Goal: Task Accomplishment & Management: Complete application form

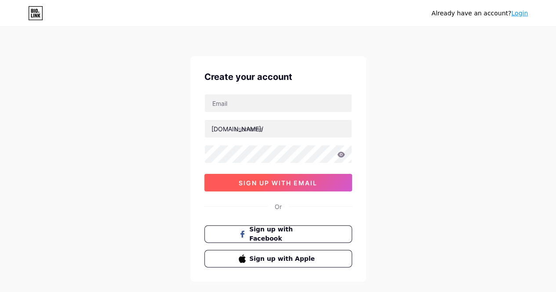
click at [299, 182] on span "sign up with email" at bounding box center [278, 182] width 79 height 7
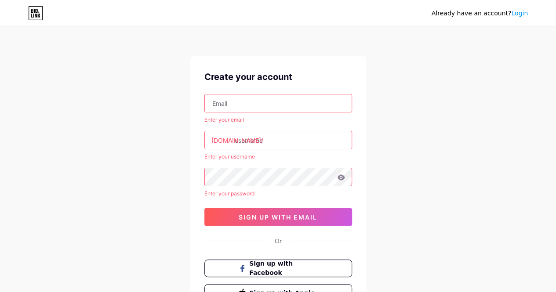
click at [246, 107] on input "text" at bounding box center [278, 103] width 147 height 18
type input "[EMAIL_ADDRESS][DOMAIN_NAME]"
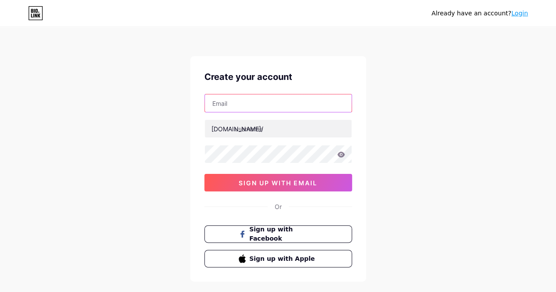
click at [264, 111] on input "text" at bounding box center [278, 103] width 147 height 18
type input "[EMAIL_ADDRESS][DOMAIN_NAME]"
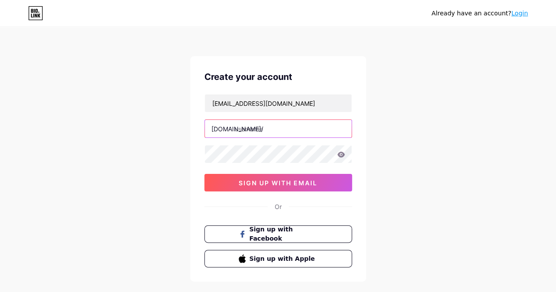
click at [253, 126] on input "text" at bounding box center [278, 129] width 147 height 18
type input "bangtaibelota"
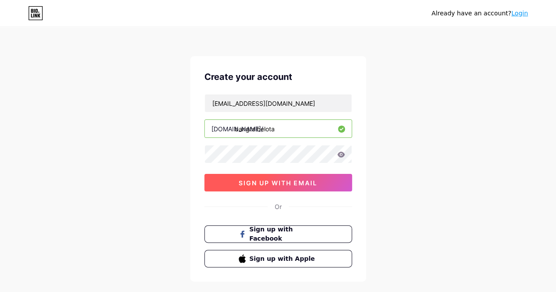
click at [272, 186] on button "sign up with email" at bounding box center [278, 183] width 148 height 18
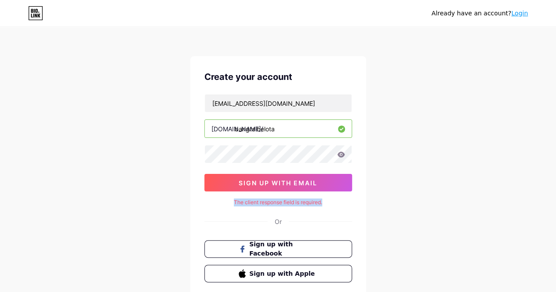
drag, startPoint x: 231, startPoint y: 199, endPoint x: 340, endPoint y: 197, distance: 108.5
click at [340, 199] on div "The client response field is required." at bounding box center [278, 203] width 148 height 8
click at [342, 155] on icon at bounding box center [340, 155] width 7 height 6
click at [340, 156] on icon at bounding box center [340, 155] width 7 height 6
click at [341, 132] on input "bangtaibelota" at bounding box center [278, 129] width 147 height 18
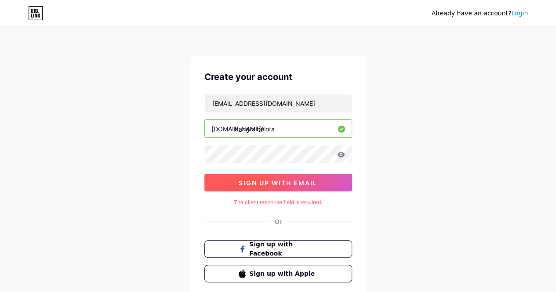
click at [300, 179] on span "sign up with email" at bounding box center [278, 182] width 79 height 7
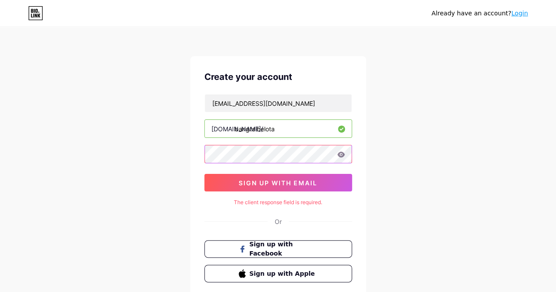
click at [188, 154] on div "Already have an account? Login Create your account [EMAIL_ADDRESS][DOMAIN_NAME]…" at bounding box center [278, 175] width 556 height 351
click at [339, 155] on icon at bounding box center [340, 155] width 7 height 6
click at [154, 155] on div "Already have an account? Login Create your account [EMAIL_ADDRESS][DOMAIN_NAME]…" at bounding box center [278, 175] width 556 height 351
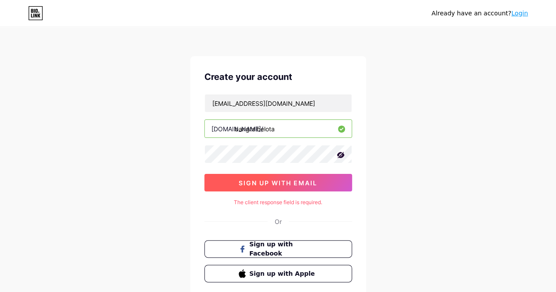
click at [275, 186] on button "sign up with email" at bounding box center [278, 183] width 148 height 18
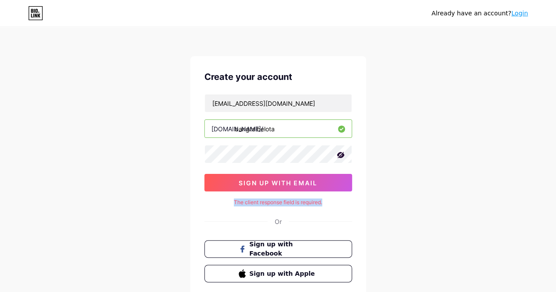
drag, startPoint x: 336, startPoint y: 202, endPoint x: 202, endPoint y: 201, distance: 134.0
click at [202, 201] on div "Create your account [EMAIL_ADDRESS][DOMAIN_NAME] [DOMAIN_NAME]/ bangtaibelota s…" at bounding box center [278, 176] width 176 height 240
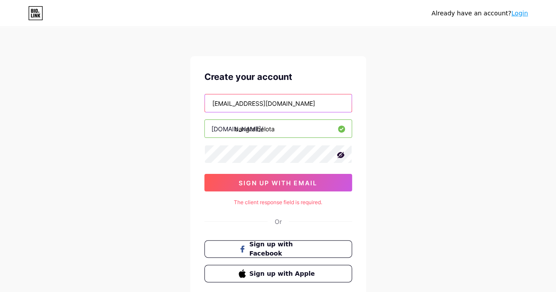
click at [304, 101] on input "[EMAIL_ADDRESS][DOMAIN_NAME]" at bounding box center [278, 103] width 147 height 18
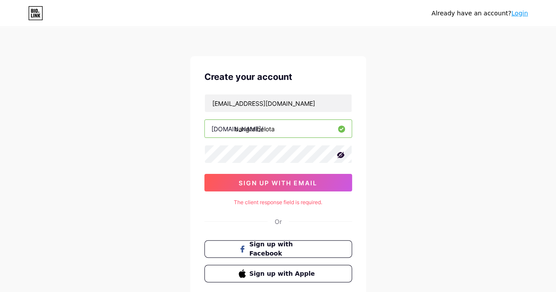
click at [289, 126] on input "bangtaibelota" at bounding box center [278, 129] width 147 height 18
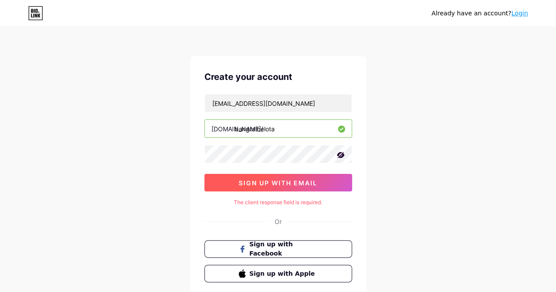
click at [298, 180] on span "sign up with email" at bounding box center [278, 182] width 79 height 7
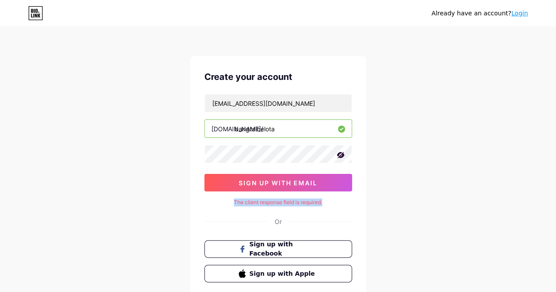
drag, startPoint x: 254, startPoint y: 203, endPoint x: 279, endPoint y: 201, distance: 25.6
click at [355, 204] on div "Create your account [EMAIL_ADDRESS][DOMAIN_NAME] [DOMAIN_NAME]/ bangtaibelota s…" at bounding box center [278, 176] width 176 height 240
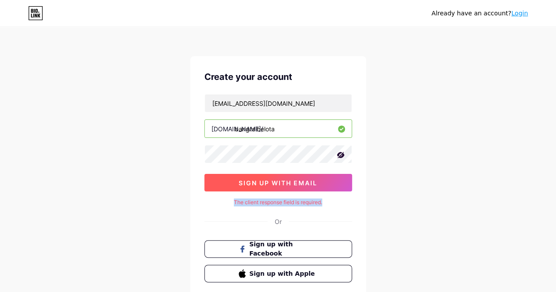
drag, startPoint x: 270, startPoint y: 180, endPoint x: 264, endPoint y: 181, distance: 5.3
click at [270, 180] on span "sign up with email" at bounding box center [278, 182] width 79 height 7
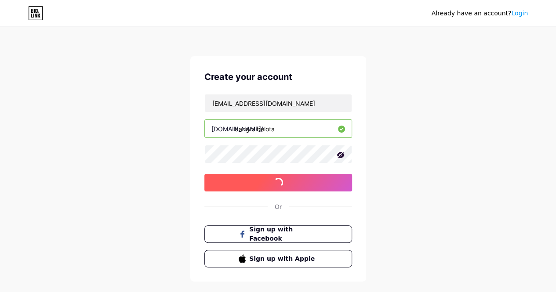
click at [264, 180] on span "sign up with email" at bounding box center [278, 182] width 79 height 7
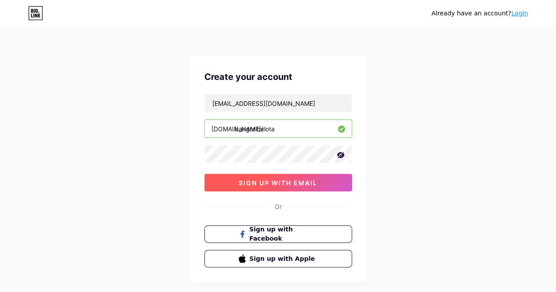
click at [264, 180] on span "sign up with email" at bounding box center [278, 182] width 79 height 7
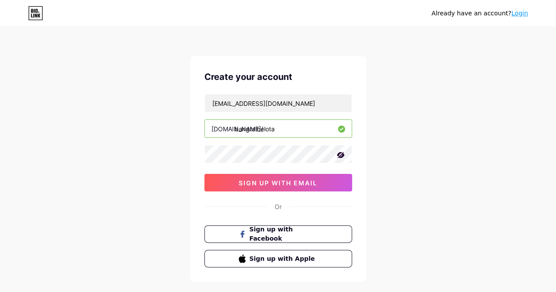
click at [423, 172] on div "Already have an account? Login Create your account [EMAIL_ADDRESS][DOMAIN_NAME]…" at bounding box center [278, 168] width 556 height 336
click at [343, 156] on icon at bounding box center [340, 155] width 9 height 9
click at [340, 156] on icon at bounding box center [340, 155] width 7 height 6
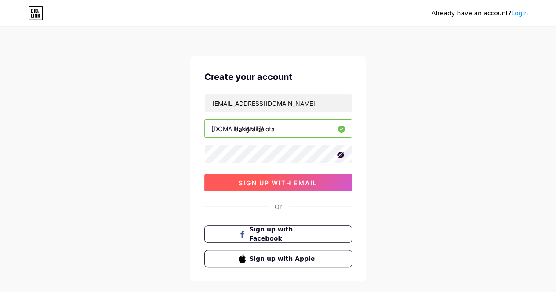
click at [275, 188] on button "sign up with email" at bounding box center [278, 183] width 148 height 18
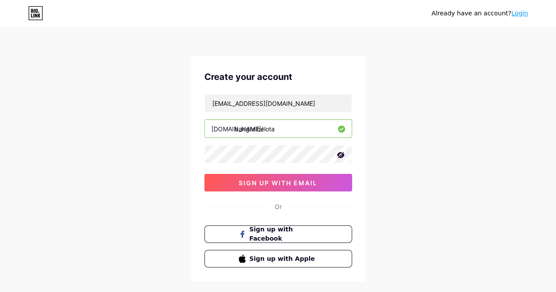
click at [286, 124] on input "bangtaibelota" at bounding box center [278, 129] width 147 height 18
